Goal: Information Seeking & Learning: Check status

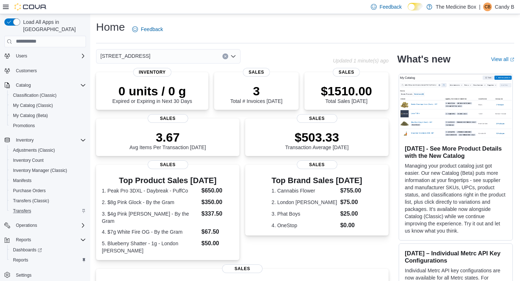
scroll to position [25, 0]
click at [23, 257] on span "Reports" at bounding box center [20, 260] width 15 height 9
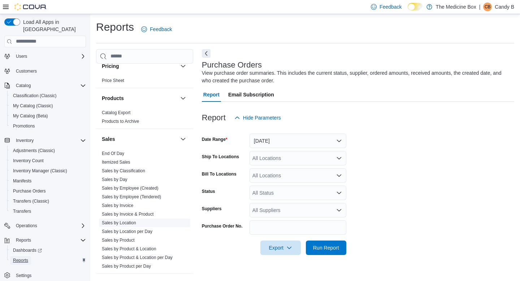
scroll to position [351, 0]
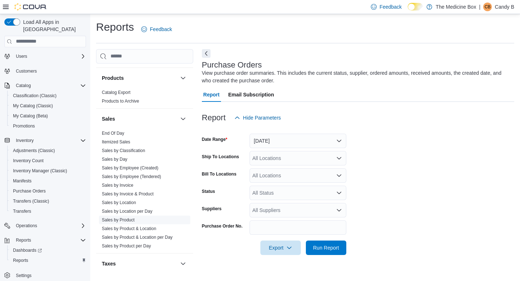
click at [129, 222] on link "Sales by Product" at bounding box center [118, 219] width 33 height 5
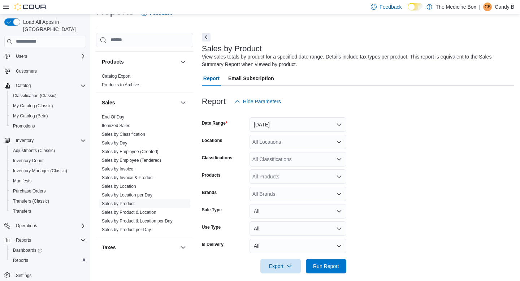
scroll to position [23, 0]
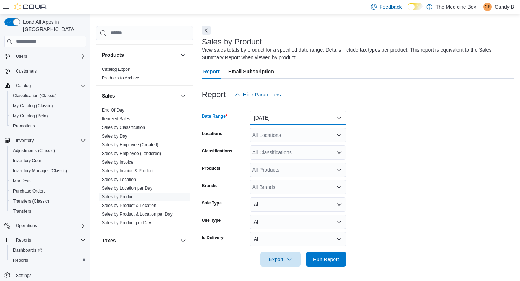
click at [286, 115] on button "Yesterday" at bounding box center [298, 118] width 97 height 14
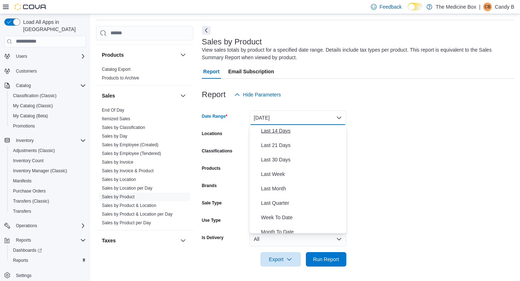
scroll to position [76, 0]
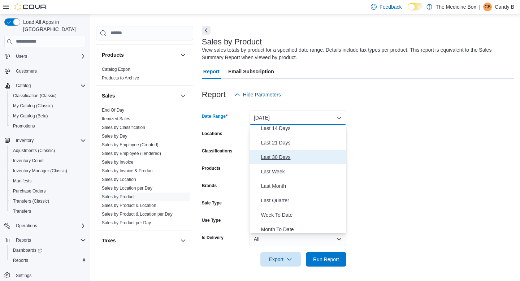
click at [283, 158] on span "Last 30 Days" at bounding box center [302, 157] width 82 height 9
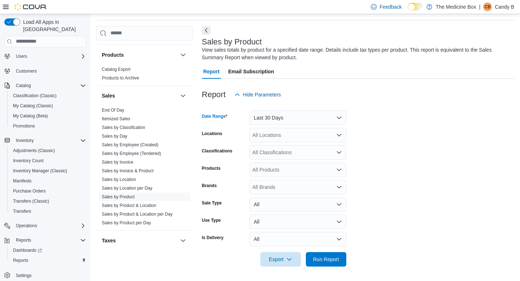
click at [404, 125] on form "Date Range Last 30 Days Locations All Locations Classifications All Classificat…" at bounding box center [358, 184] width 313 height 165
click at [279, 137] on div "All Locations" at bounding box center [298, 135] width 97 height 14
type input "***"
click at [283, 148] on span "433 St-Michel Street" at bounding box center [290, 147] width 50 height 7
click at [386, 124] on form "Date Range Last 30 Days Locations 433 St-Michel Street Classifications All Clas…" at bounding box center [358, 184] width 313 height 165
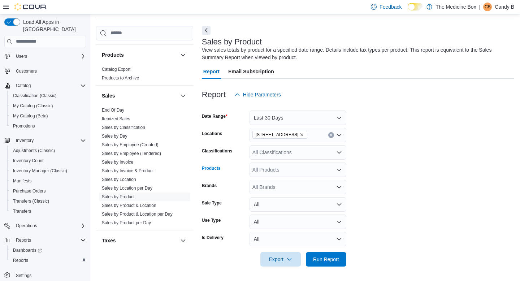
click at [275, 175] on div "All Products" at bounding box center [298, 170] width 97 height 14
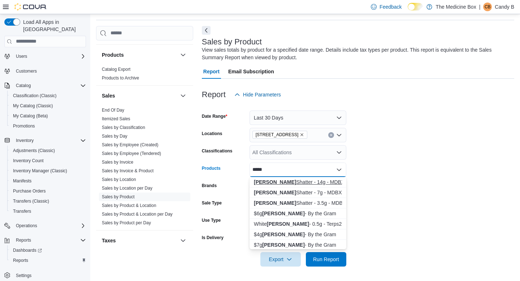
type input "*****"
click at [275, 181] on div "Runtz Shatter - 14g - MDBX" at bounding box center [298, 181] width 88 height 7
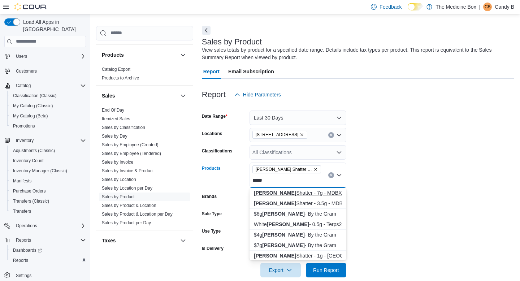
type input "*****"
click at [289, 192] on div "Runtz Shatter - 7g - MDBX" at bounding box center [298, 192] width 88 height 7
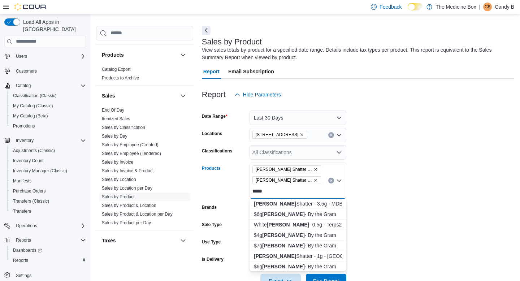
type input "*****"
click at [300, 206] on div "Runtz Shatter - 3.5g - MDBX" at bounding box center [298, 203] width 88 height 7
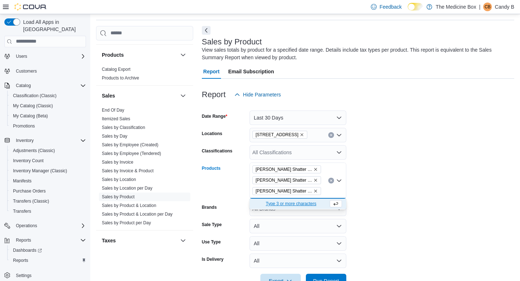
click at [418, 181] on form "Date Range Last 30 Days Locations 433 St-Michel Street Classifications All Clas…" at bounding box center [358, 195] width 313 height 186
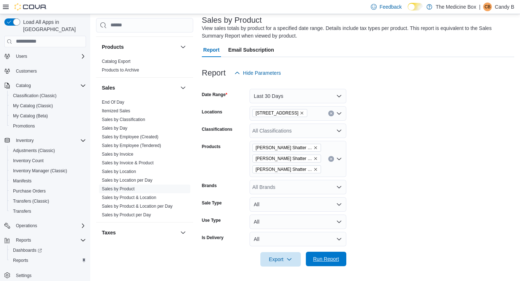
click at [325, 264] on span "Run Report" at bounding box center [326, 259] width 32 height 14
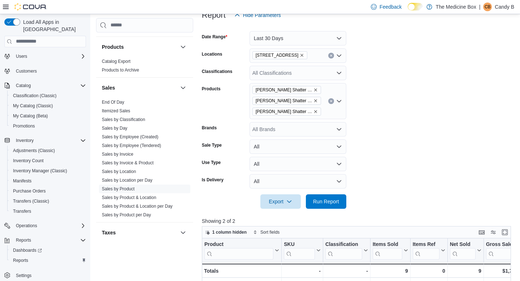
scroll to position [102, 0]
click at [329, 102] on button "Clear input" at bounding box center [331, 102] width 6 height 6
